Goal: Use online tool/utility: Utilize a website feature to perform a specific function

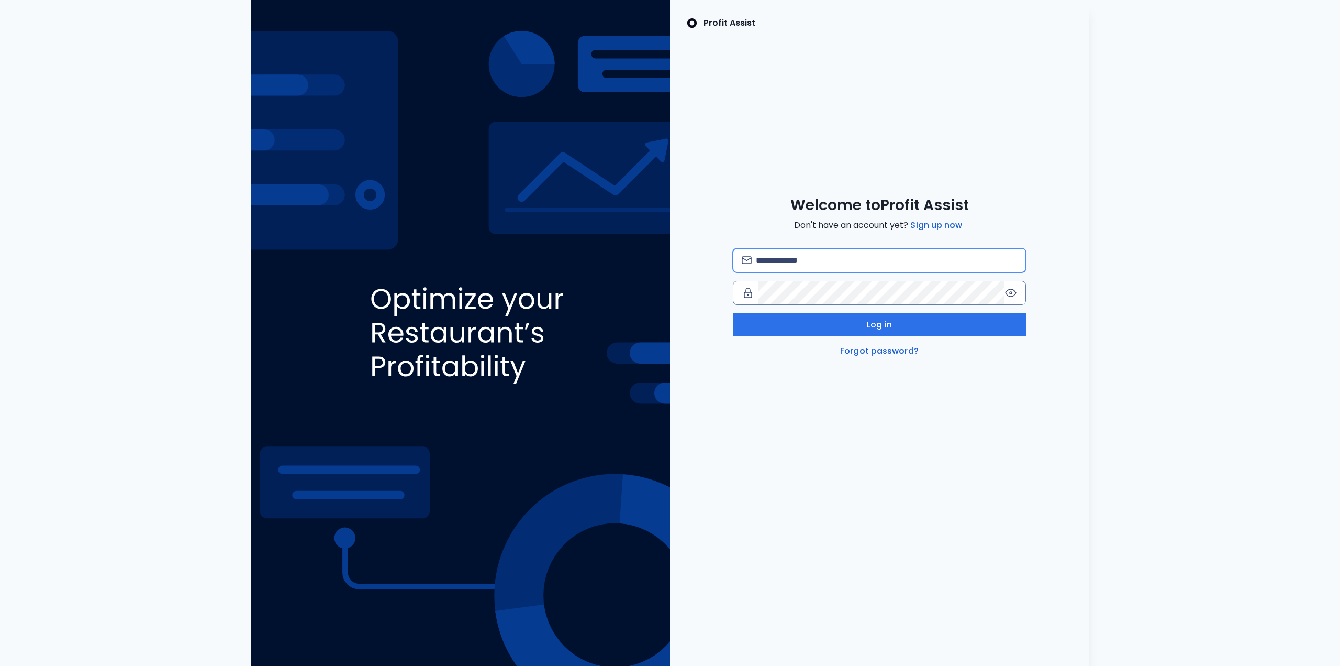
click at [824, 260] on input "email" at bounding box center [886, 260] width 261 height 23
type input "**********"
click at [912, 326] on button "Log in" at bounding box center [879, 324] width 293 height 23
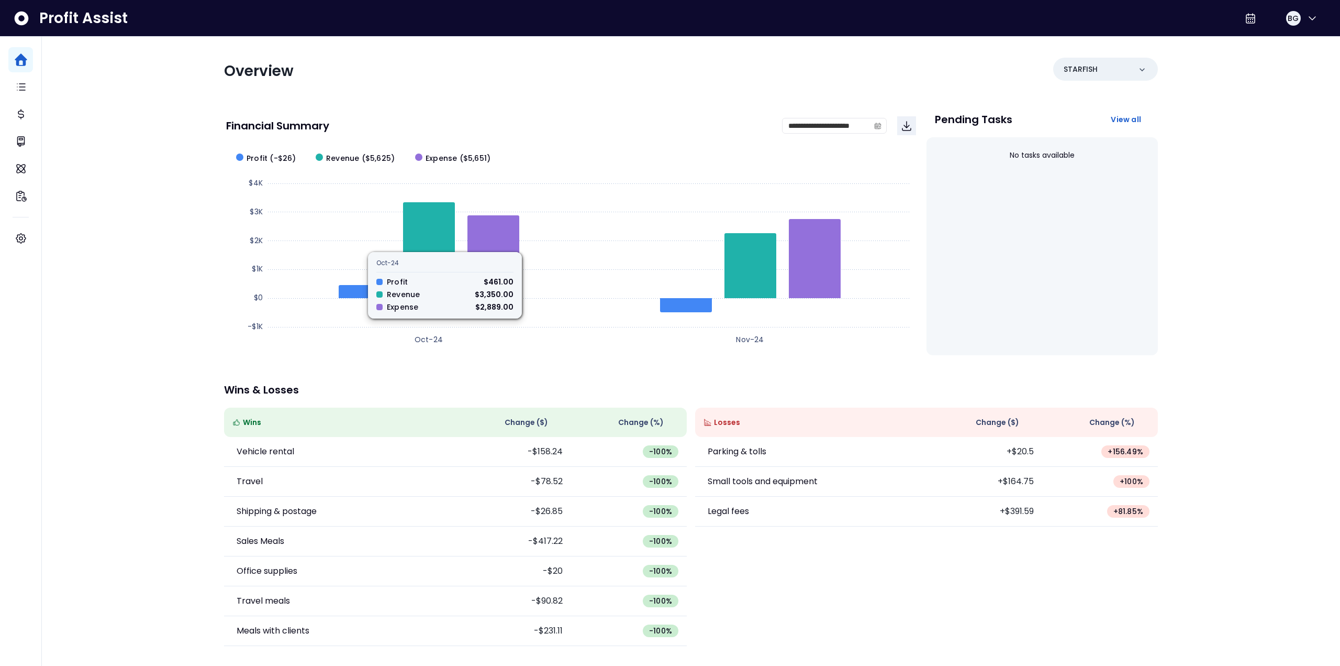
click at [120, 335] on div "**********" at bounding box center [691, 328] width 1299 height 657
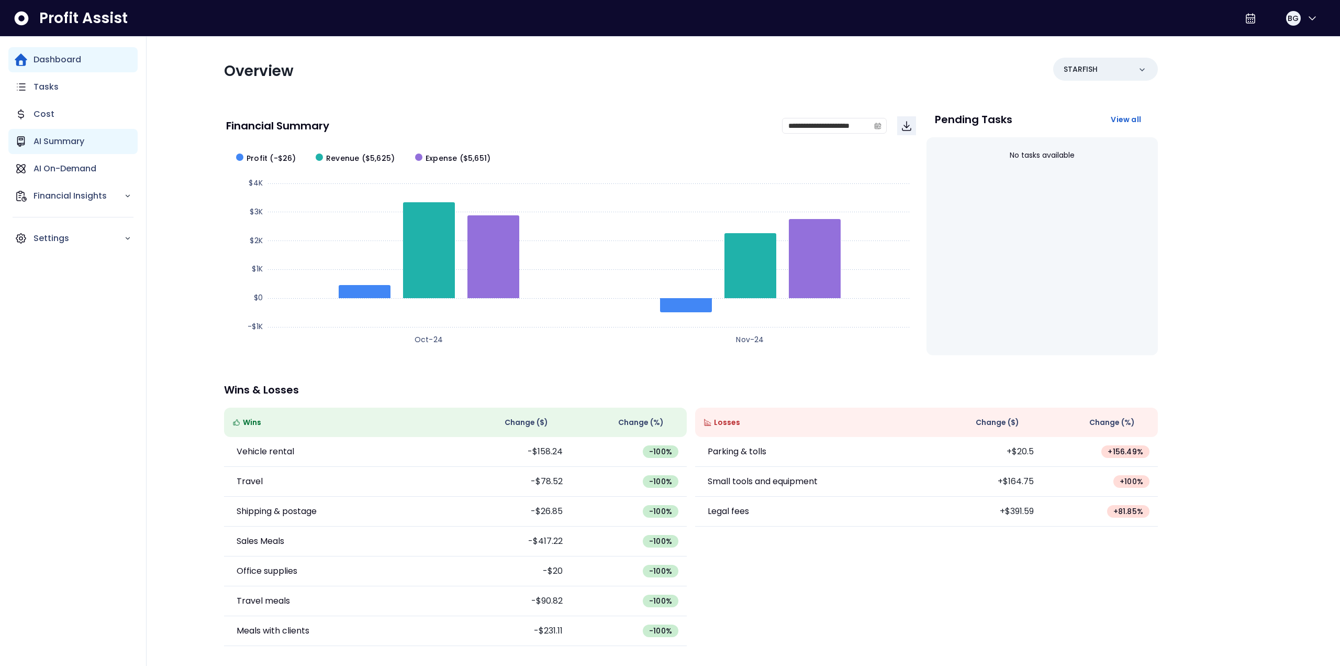
click at [82, 143] on p "AI Summary" at bounding box center [59, 141] width 51 height 13
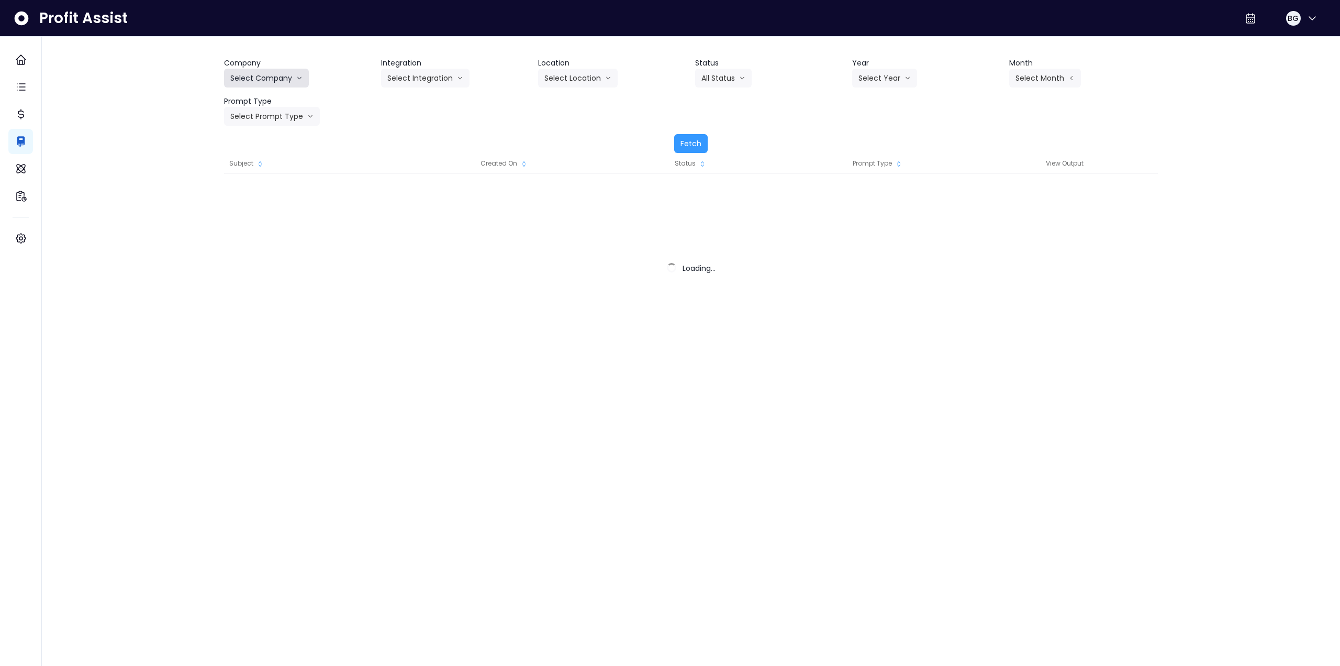
click at [273, 75] on button "Select Company" at bounding box center [266, 78] width 85 height 19
click at [263, 77] on button "Select Company" at bounding box center [266, 78] width 85 height 19
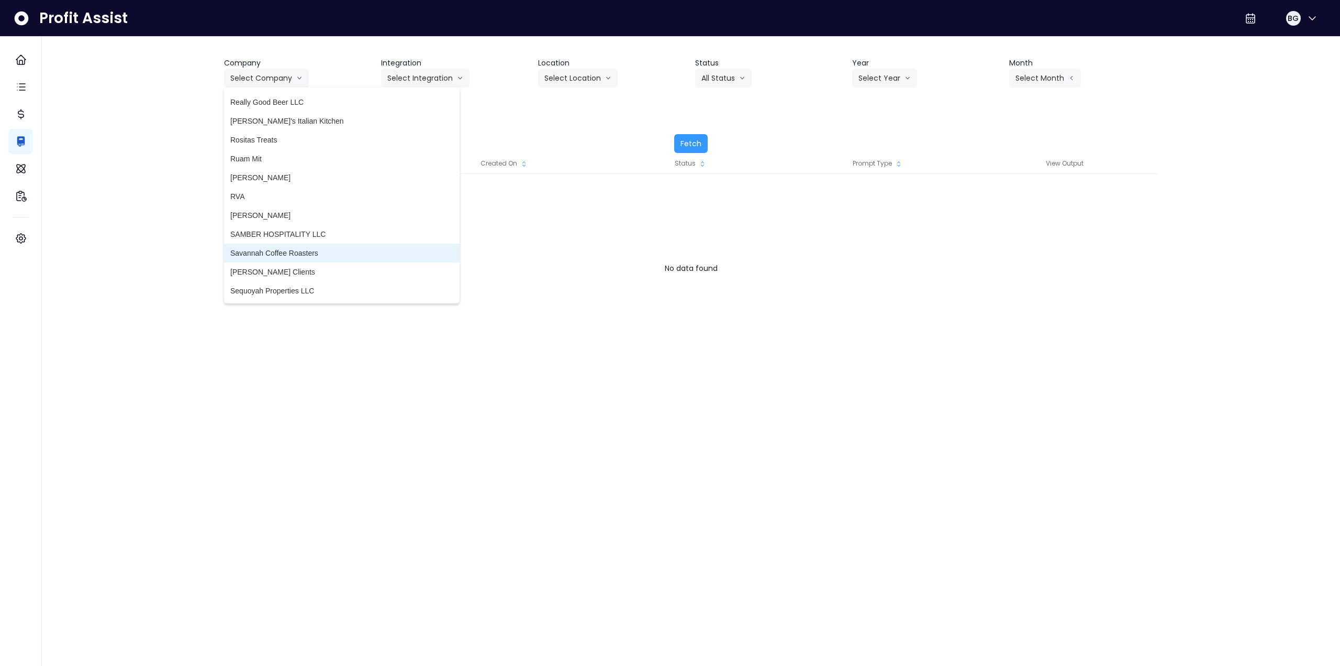
click at [314, 251] on span "Savannah Coffee Roasters" at bounding box center [341, 253] width 223 height 10
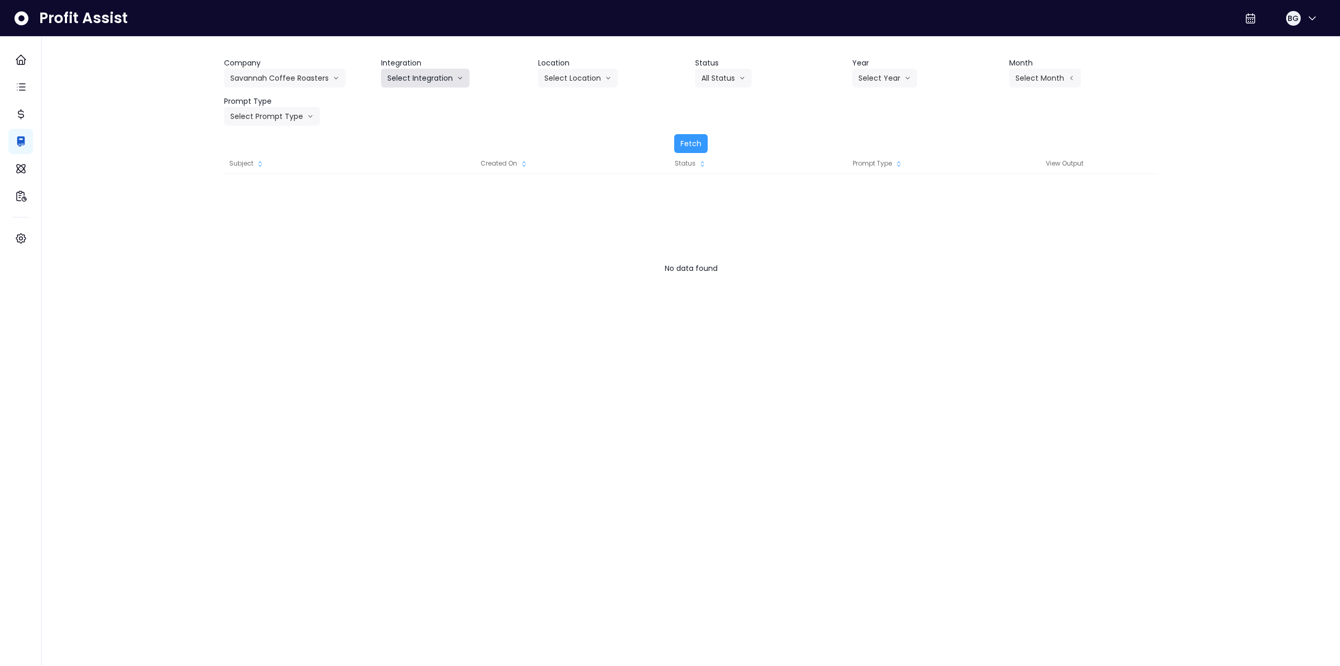
click at [410, 78] on button "Select Integration" at bounding box center [425, 78] width 88 height 19
click at [407, 99] on span "Quickbooks Online" at bounding box center [418, 100] width 62 height 10
click at [880, 76] on button "Select Year" at bounding box center [884, 78] width 65 height 19
click at [860, 146] on li "2025" at bounding box center [866, 137] width 29 height 19
click at [1046, 80] on button "Select Month" at bounding box center [1046, 78] width 72 height 19
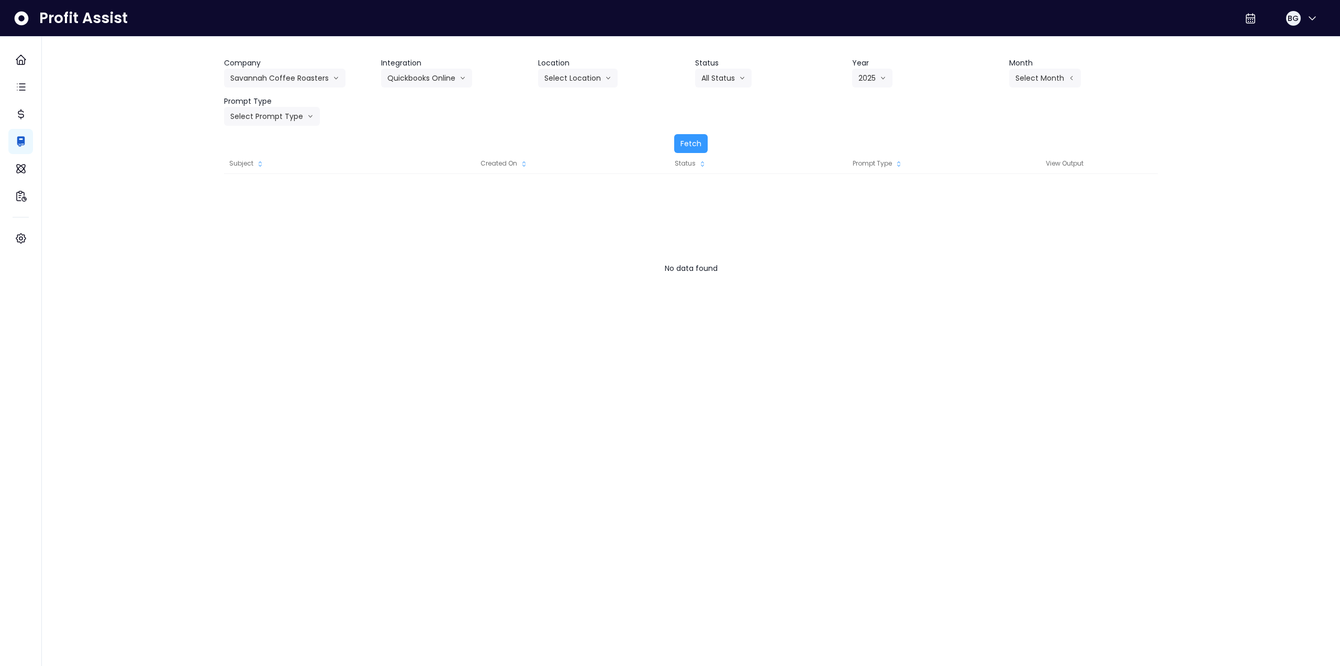
click at [568, 419] on div "Subject Created On Status Prompt Type View Output No data found Loading..." at bounding box center [691, 288] width 934 height 271
click at [1040, 80] on button "Select Month" at bounding box center [1046, 78] width 72 height 19
click at [983, 229] on span "Sept" at bounding box center [993, 232] width 20 height 10
click at [257, 116] on button "Select Prompt Type" at bounding box center [272, 116] width 96 height 19
click at [264, 215] on span "Monthly Summary" at bounding box center [259, 213] width 59 height 10
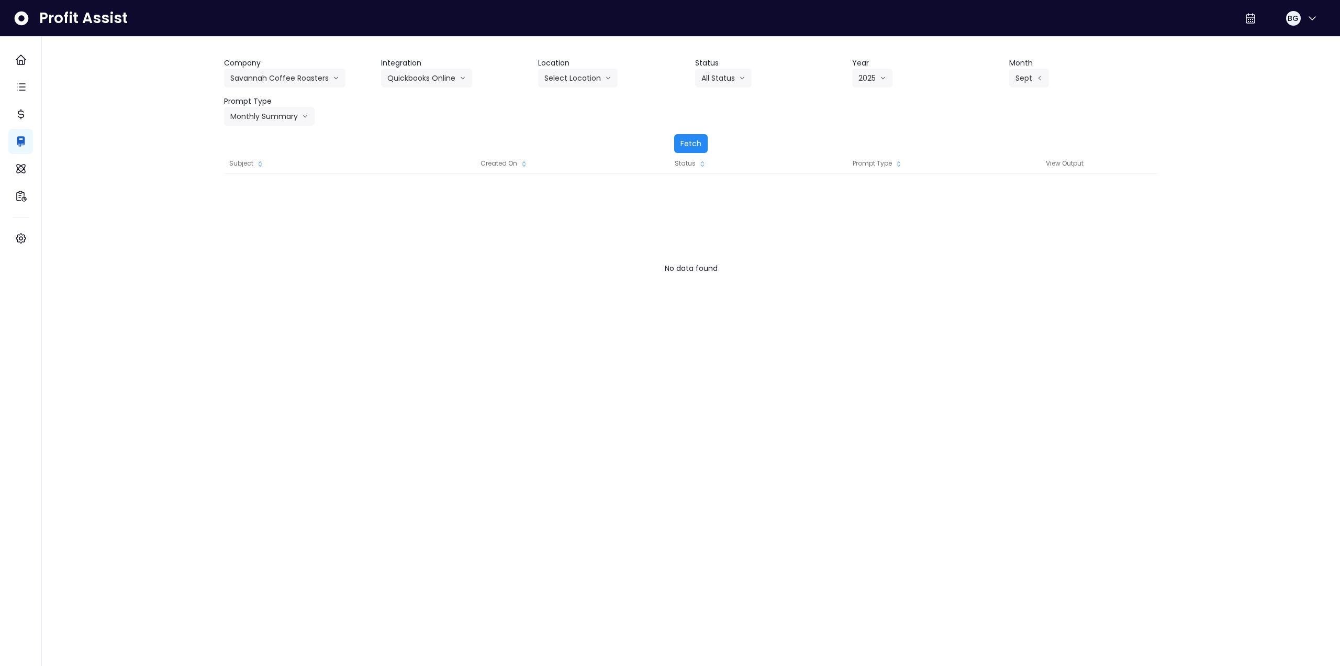
click at [694, 146] on button "Fetch" at bounding box center [691, 143] width 34 height 19
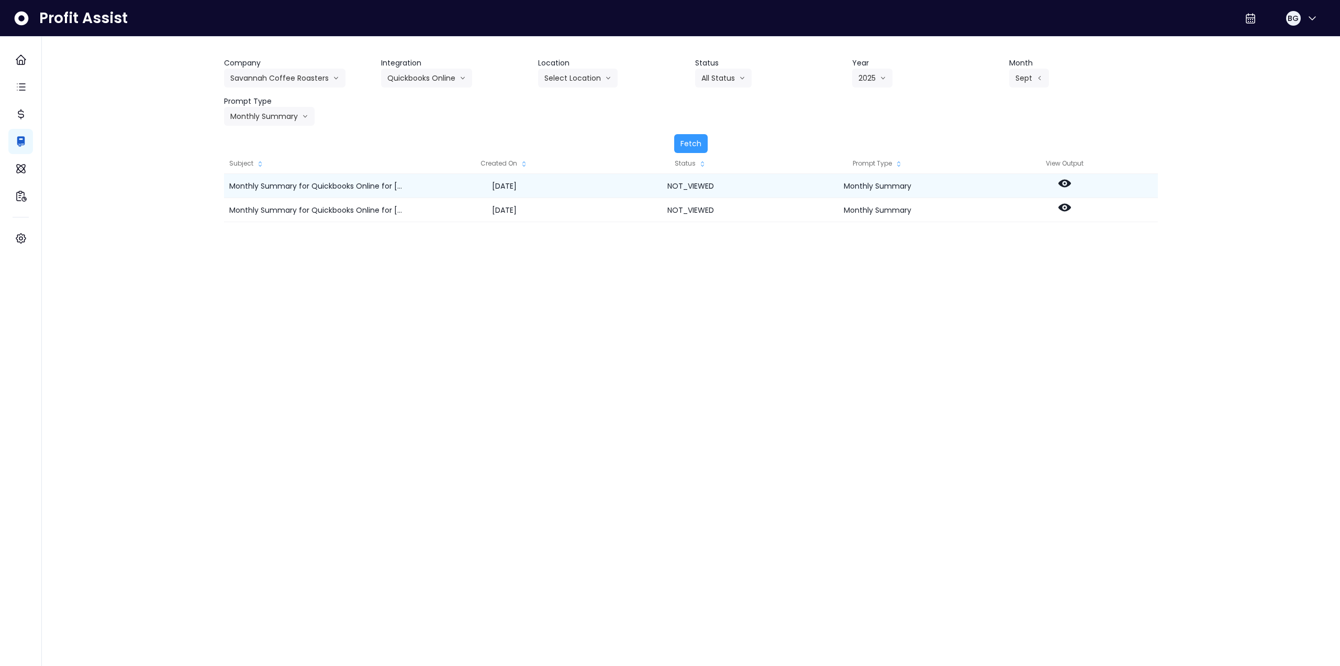
click at [1065, 183] on circle at bounding box center [1065, 183] width 2 height 2
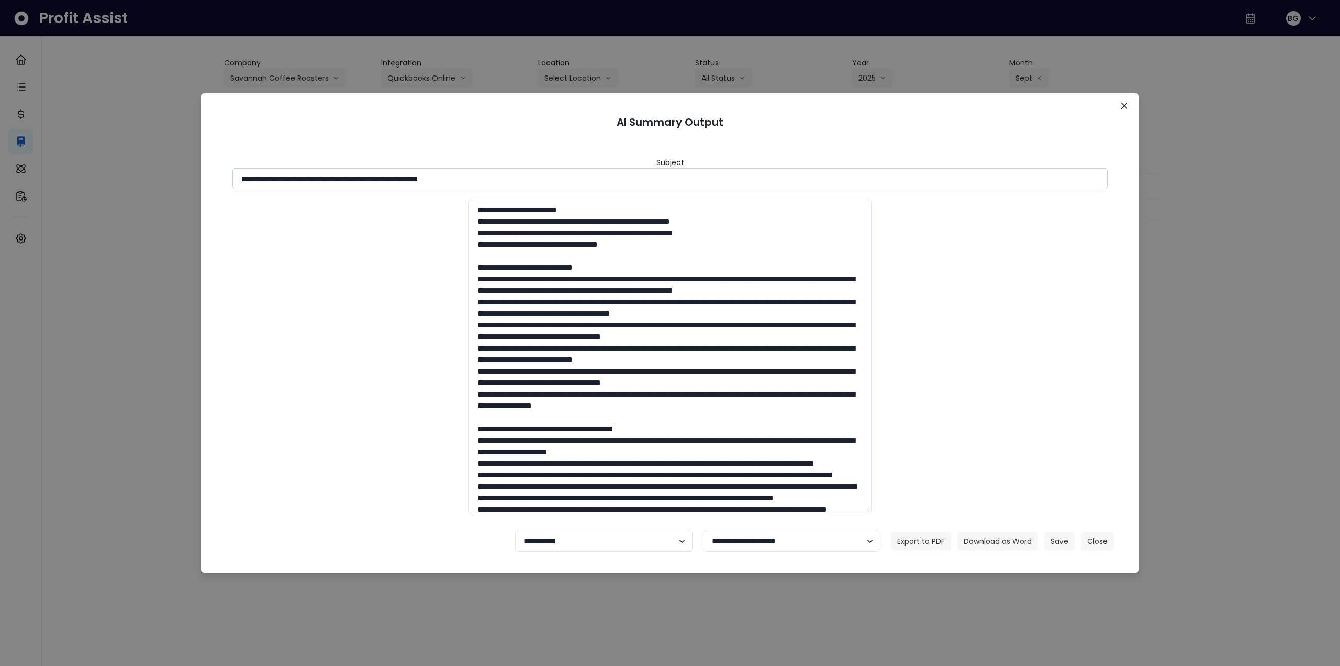
drag, startPoint x: 427, startPoint y: 179, endPoint x: 568, endPoint y: 182, distance: 141.4
click at [568, 182] on input "**********" at bounding box center [670, 178] width 876 height 21
click at [994, 540] on button "Download as Word" at bounding box center [998, 540] width 81 height 19
